Goal: Information Seeking & Learning: Learn about a topic

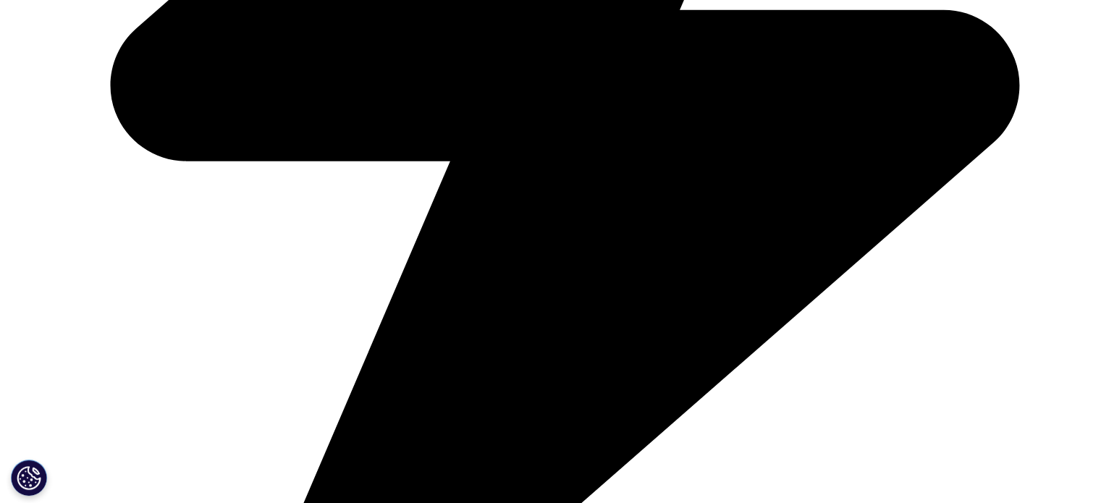
scroll to position [817, 0]
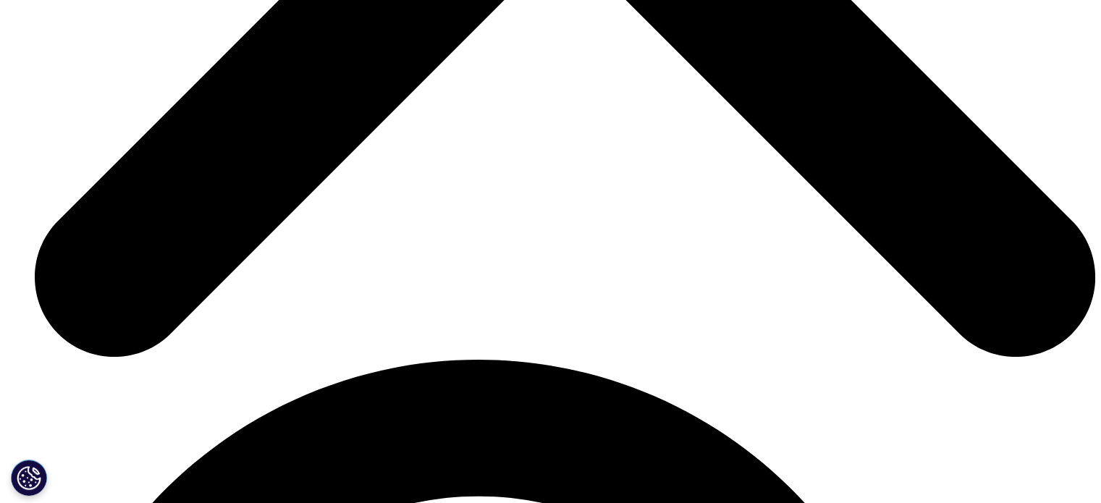
scroll to position [2821, 0]
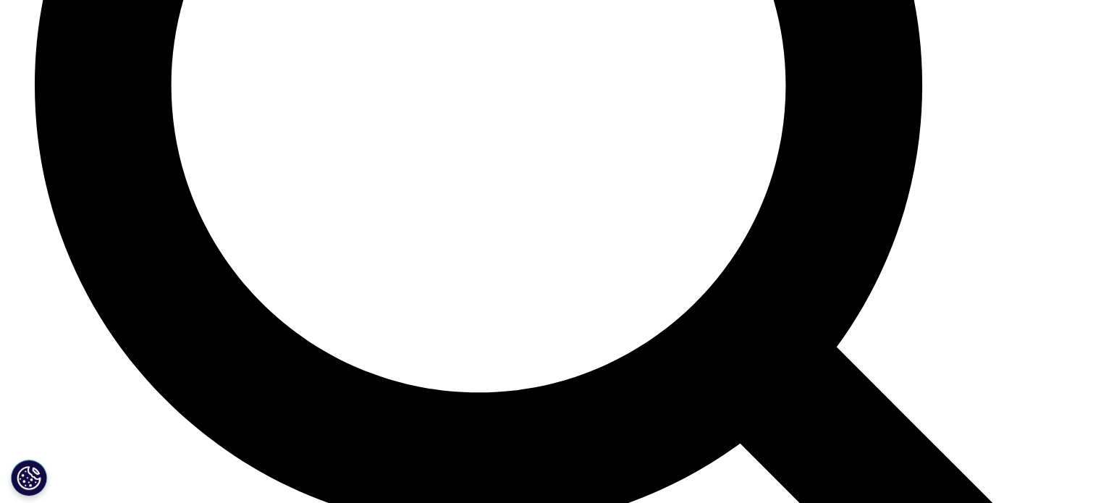
scroll to position [3354, 0]
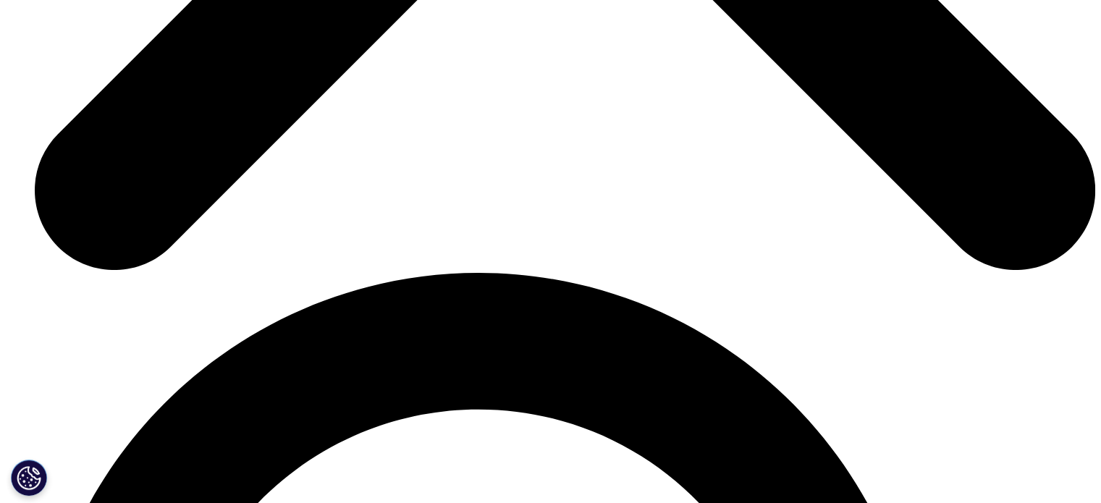
scroll to position [2317, 0]
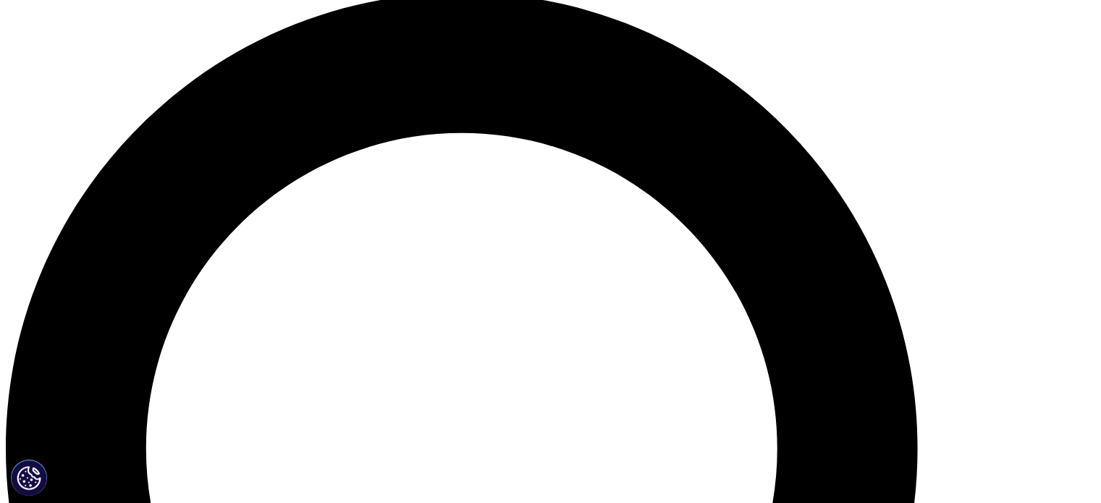
scroll to position [1122, 0]
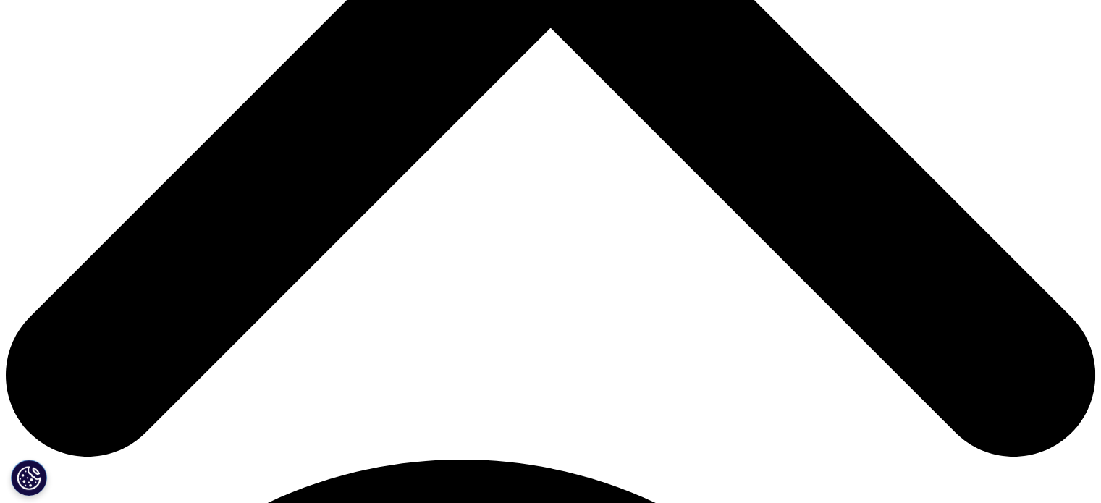
scroll to position [668, 0]
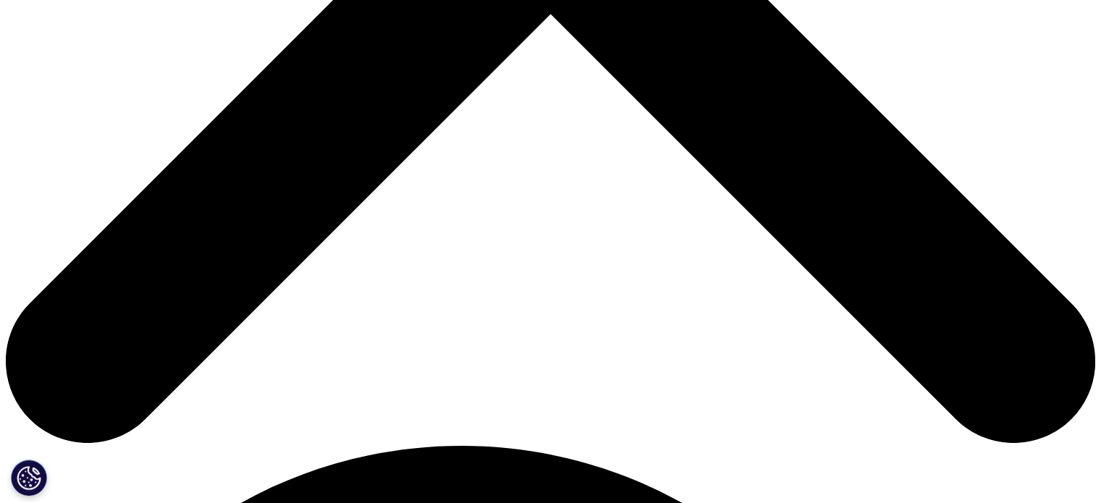
drag, startPoint x: 135, startPoint y: 263, endPoint x: 250, endPoint y: 324, distance: 130.2
copy div "IQVIA Receives WCG Pinnacle Award for Excellence in Site Relationships"
